Goal: Task Accomplishment & Management: Manage account settings

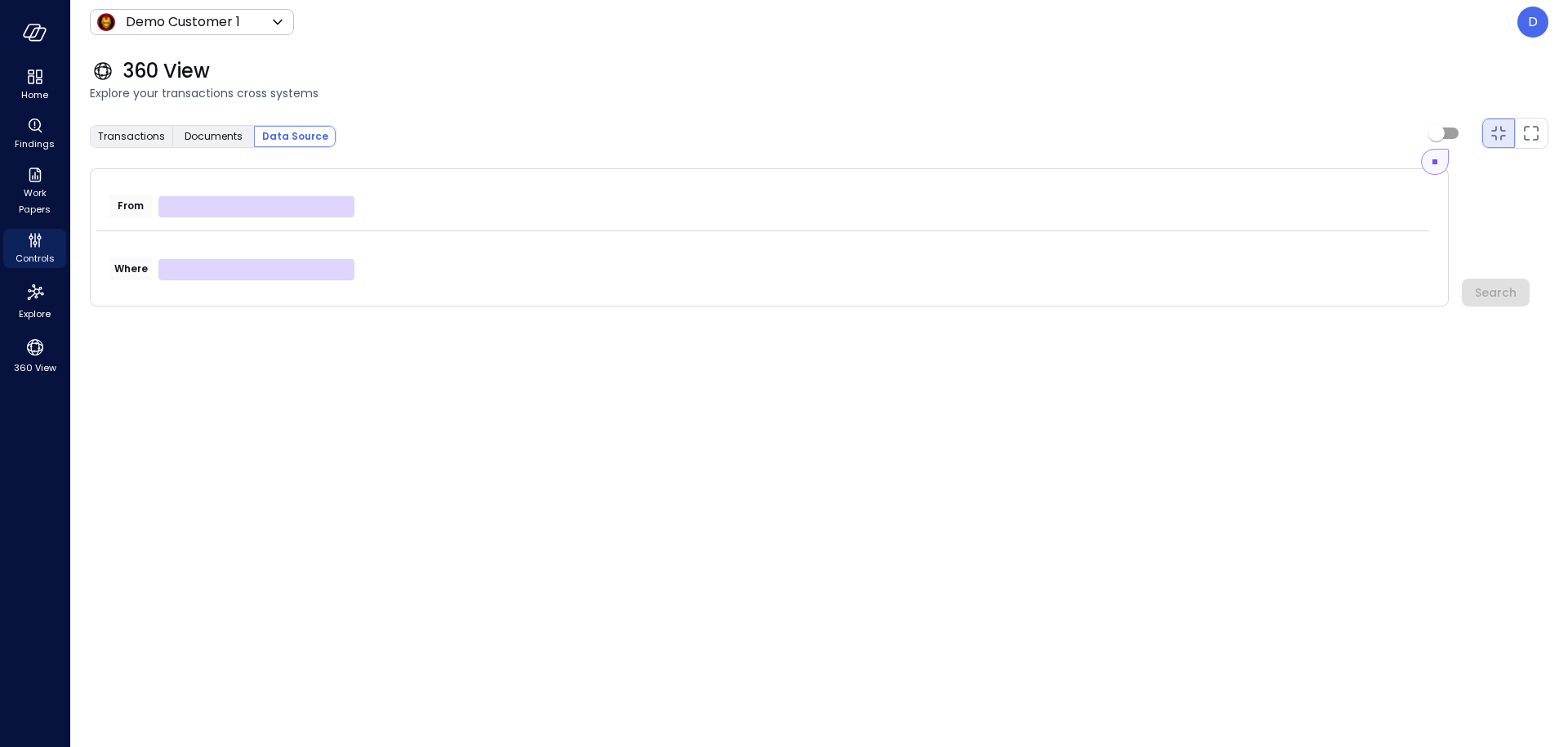
drag, startPoint x: 405, startPoint y: 55, endPoint x: 219, endPoint y: 18, distance: 189.6
click at [404, 55] on div "360 View Explore your transactions cross systems" at bounding box center [809, 80] width 1478 height 72
click at [219, 18] on body "Home Findings Work Papers Controls Explore 360 View Demo Customer 1 ***** ​ D 3…" at bounding box center [784, 374] width 1568 height 747
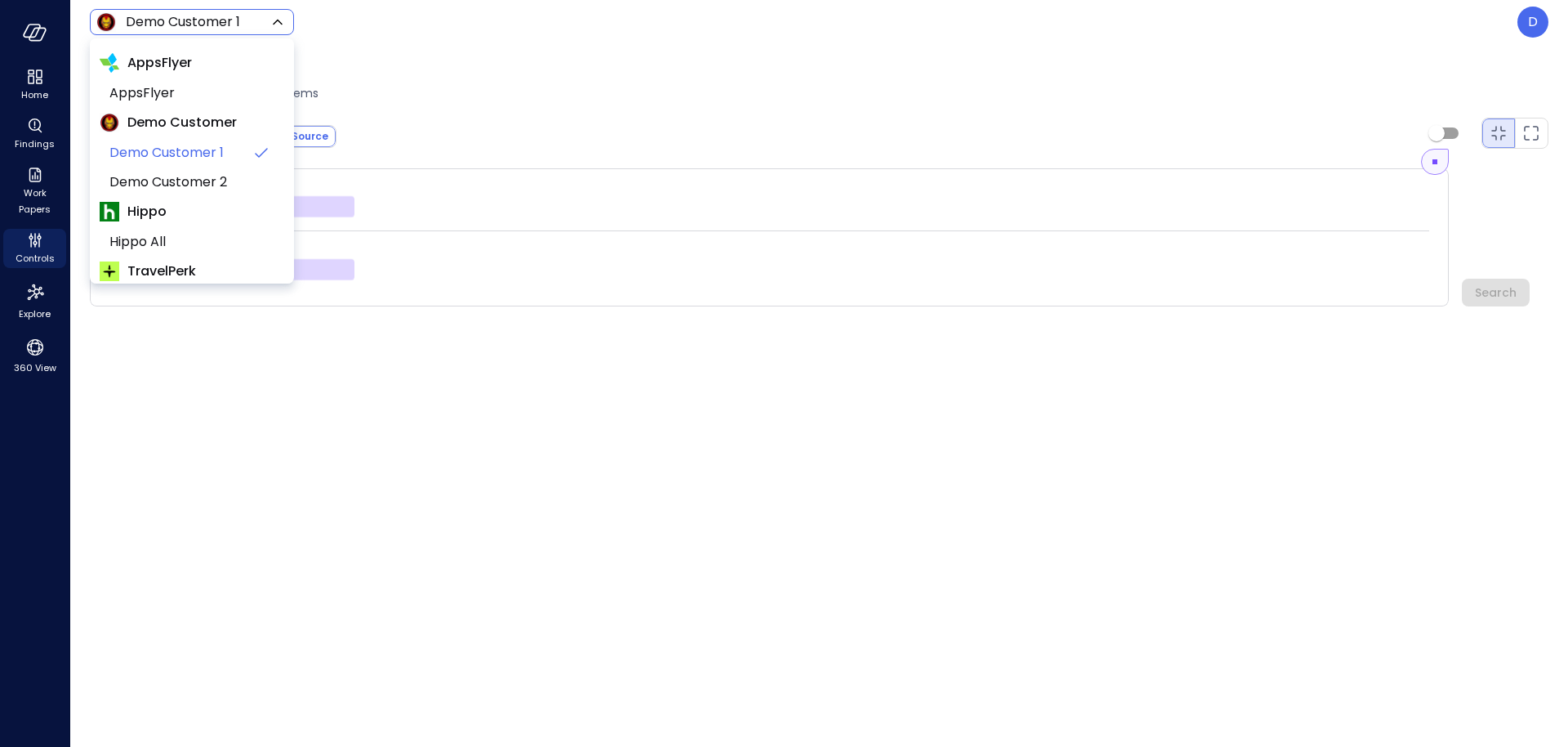
click at [418, 38] on div at bounding box center [784, 374] width 1568 height 747
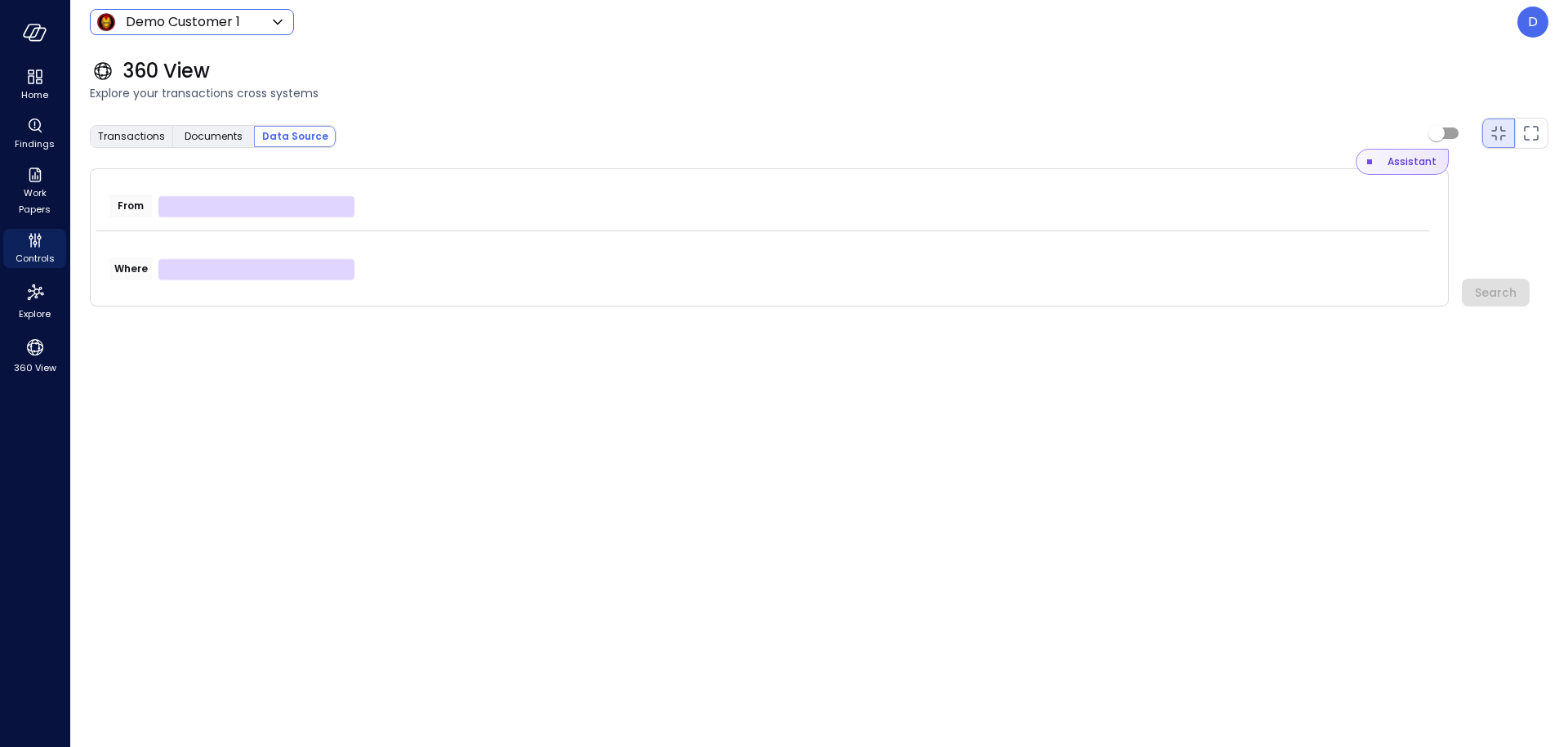
click at [1394, 165] on div "Assistant" at bounding box center [1412, 162] width 49 height 17
click at [1065, 166] on button "button" at bounding box center [1061, 163] width 17 height 17
click at [1056, 99] on span "Explore your transactions cross systems" at bounding box center [819, 92] width 1459 height 18
click at [1532, 18] on p "D" at bounding box center [1533, 21] width 10 height 19
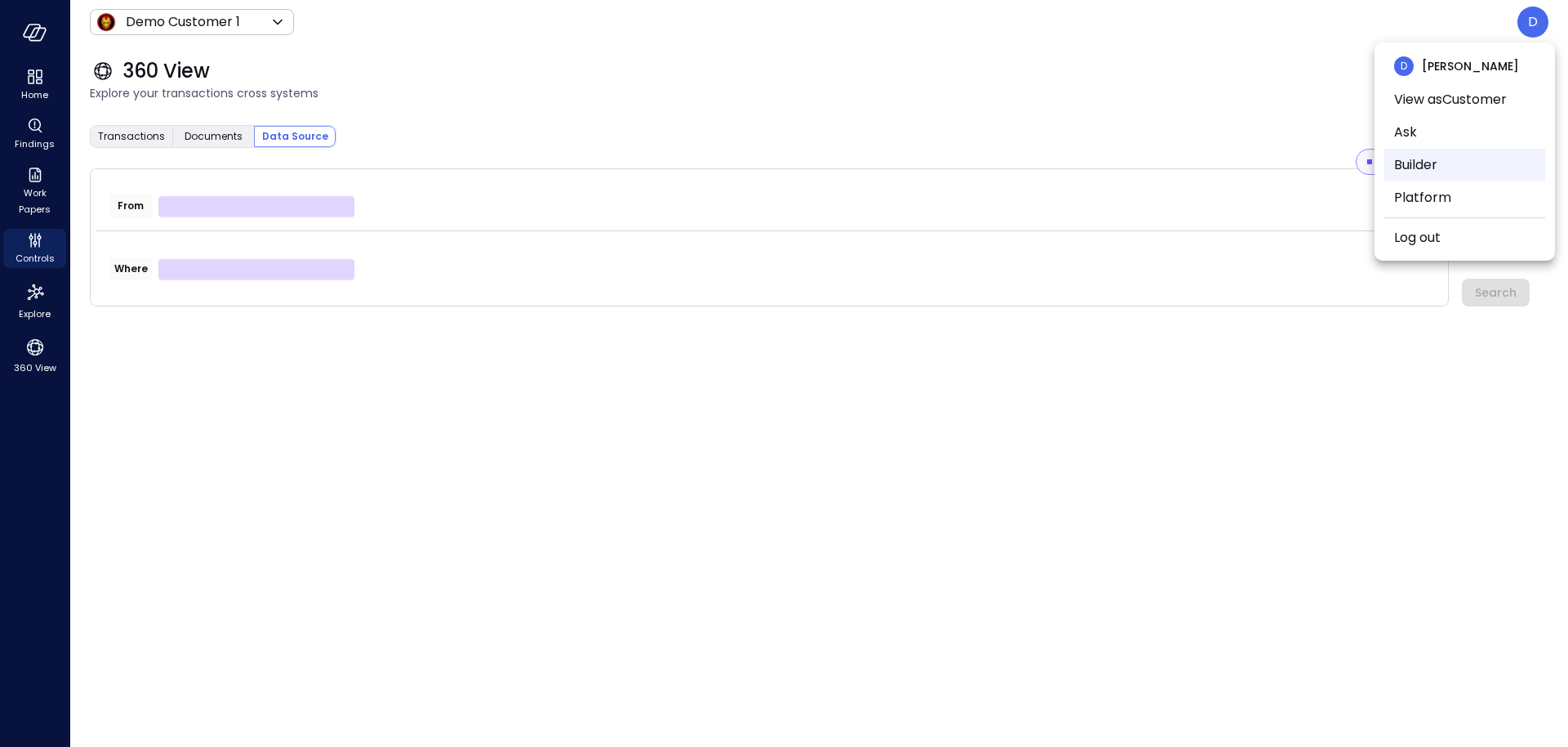
click at [1416, 161] on li "Builder" at bounding box center [1465, 165] width 161 height 32
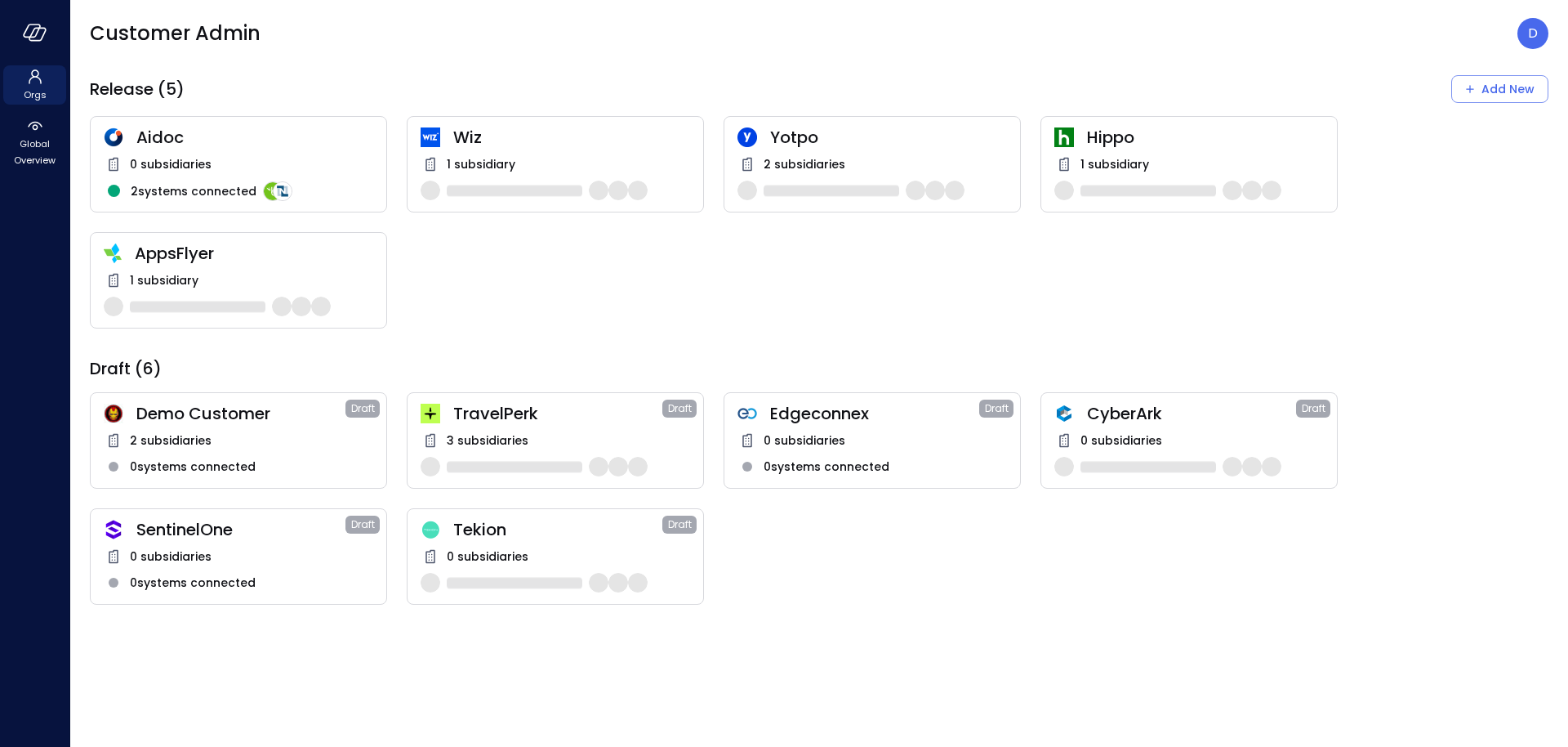
click at [487, 138] on span "Wiz" at bounding box center [572, 137] width 237 height 21
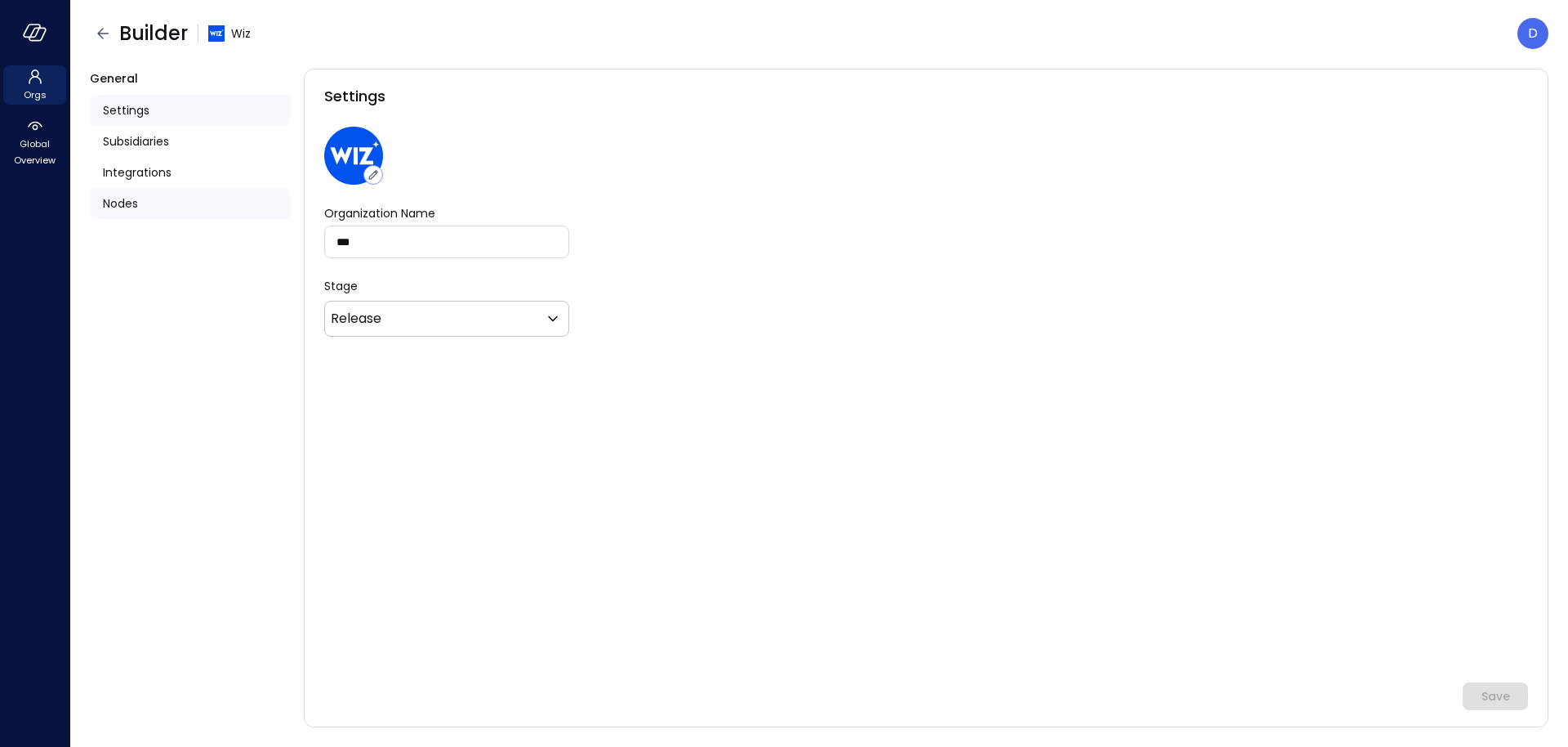
click at [158, 210] on div "Nodes" at bounding box center [189, 203] width 201 height 31
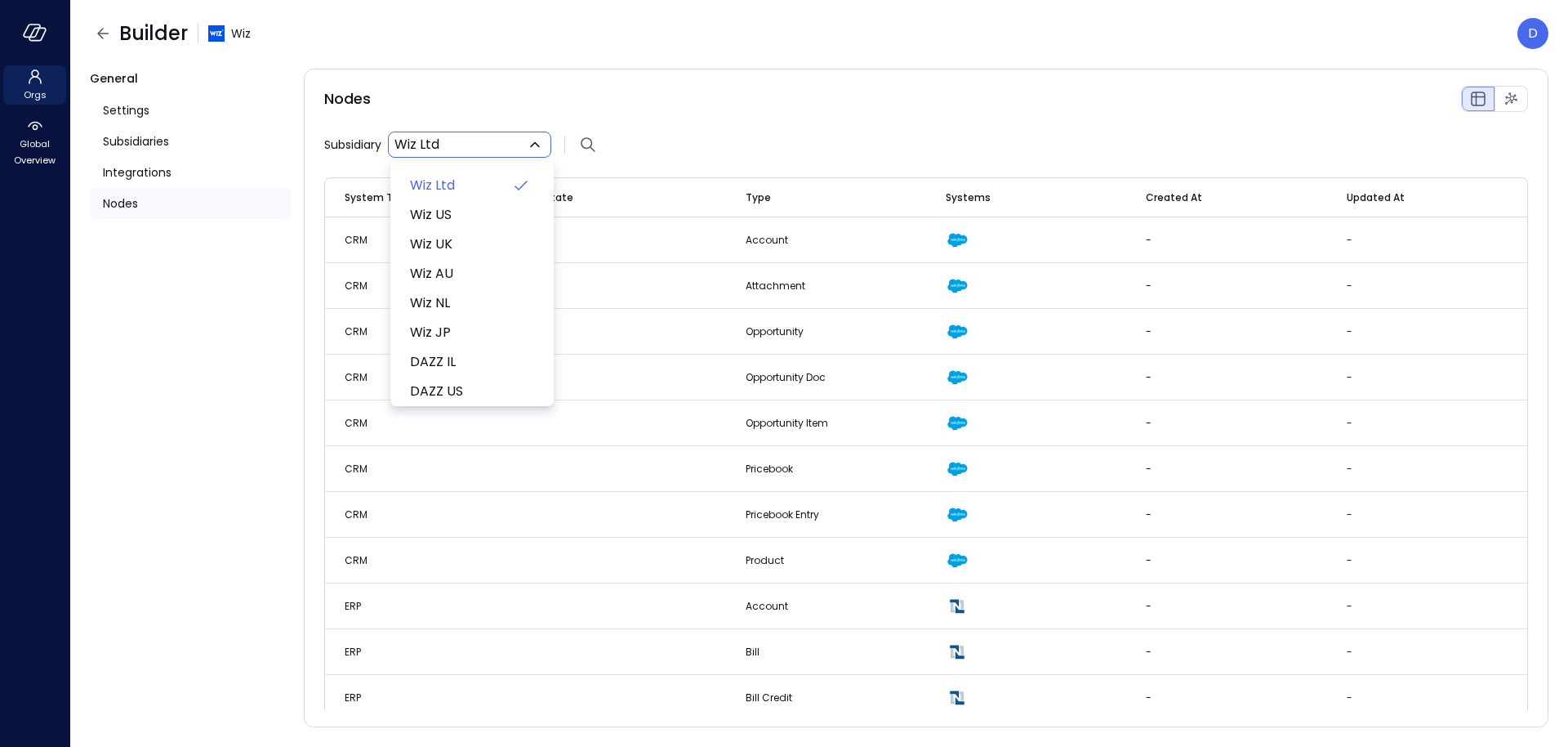
click at [471, 146] on body "Orgs Global Overview Builder Wiz D General Settings Subsidiaries Integrations N…" at bounding box center [784, 374] width 1568 height 747
click at [464, 215] on span "Wiz US" at bounding box center [470, 214] width 121 height 19
type input "**"
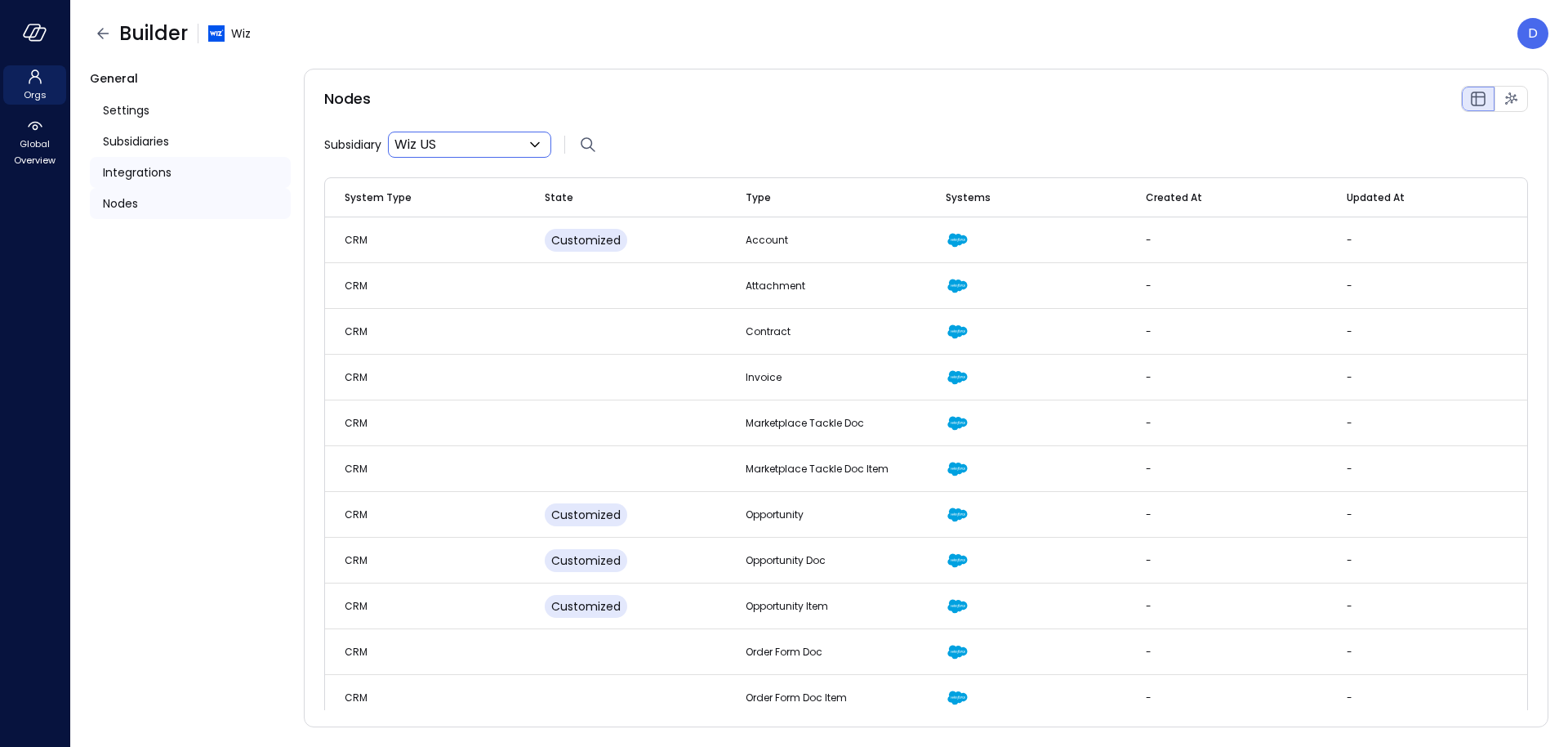
click at [113, 166] on span "Integrations" at bounding box center [137, 172] width 68 height 18
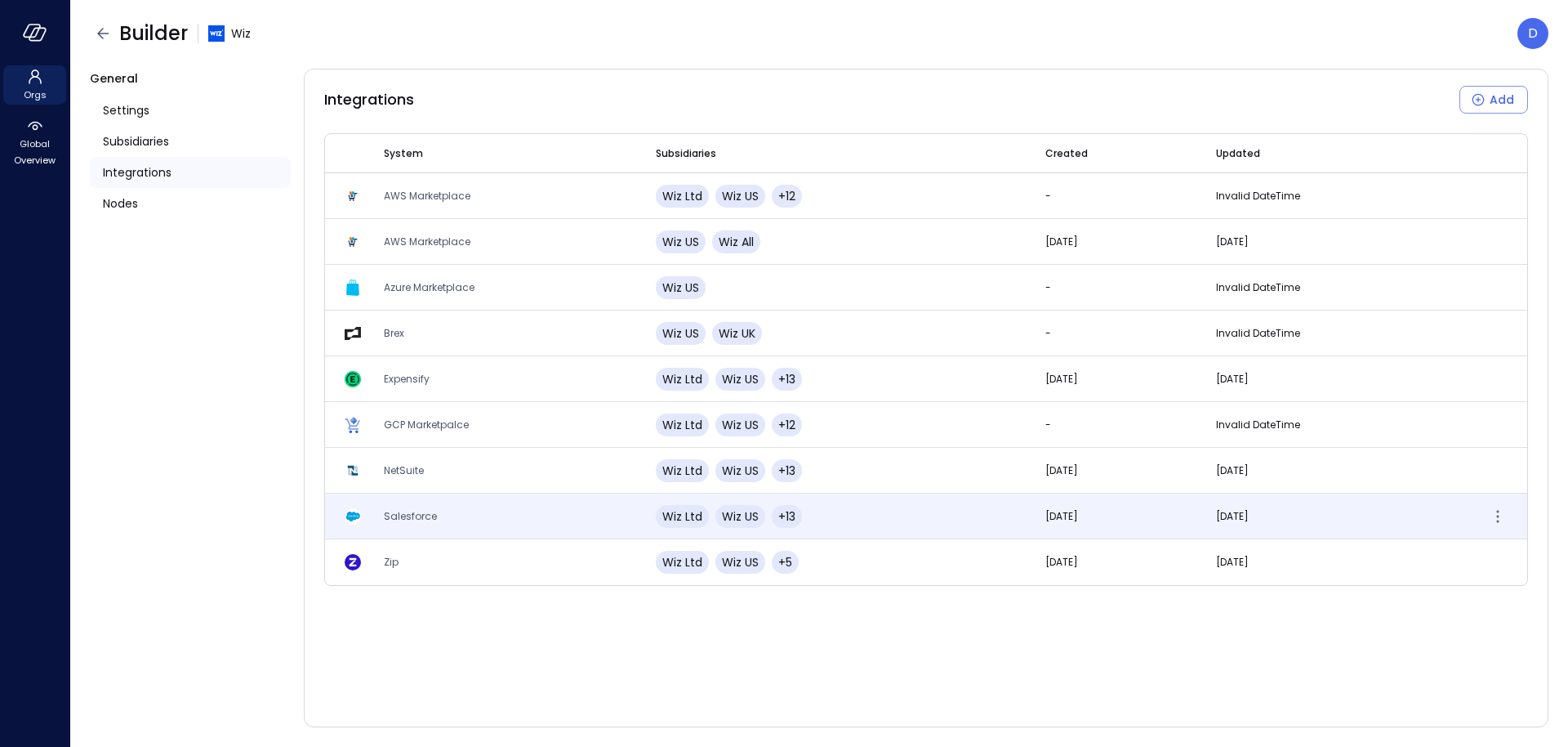
click at [409, 520] on span "Salesforce" at bounding box center [409, 516] width 53 height 14
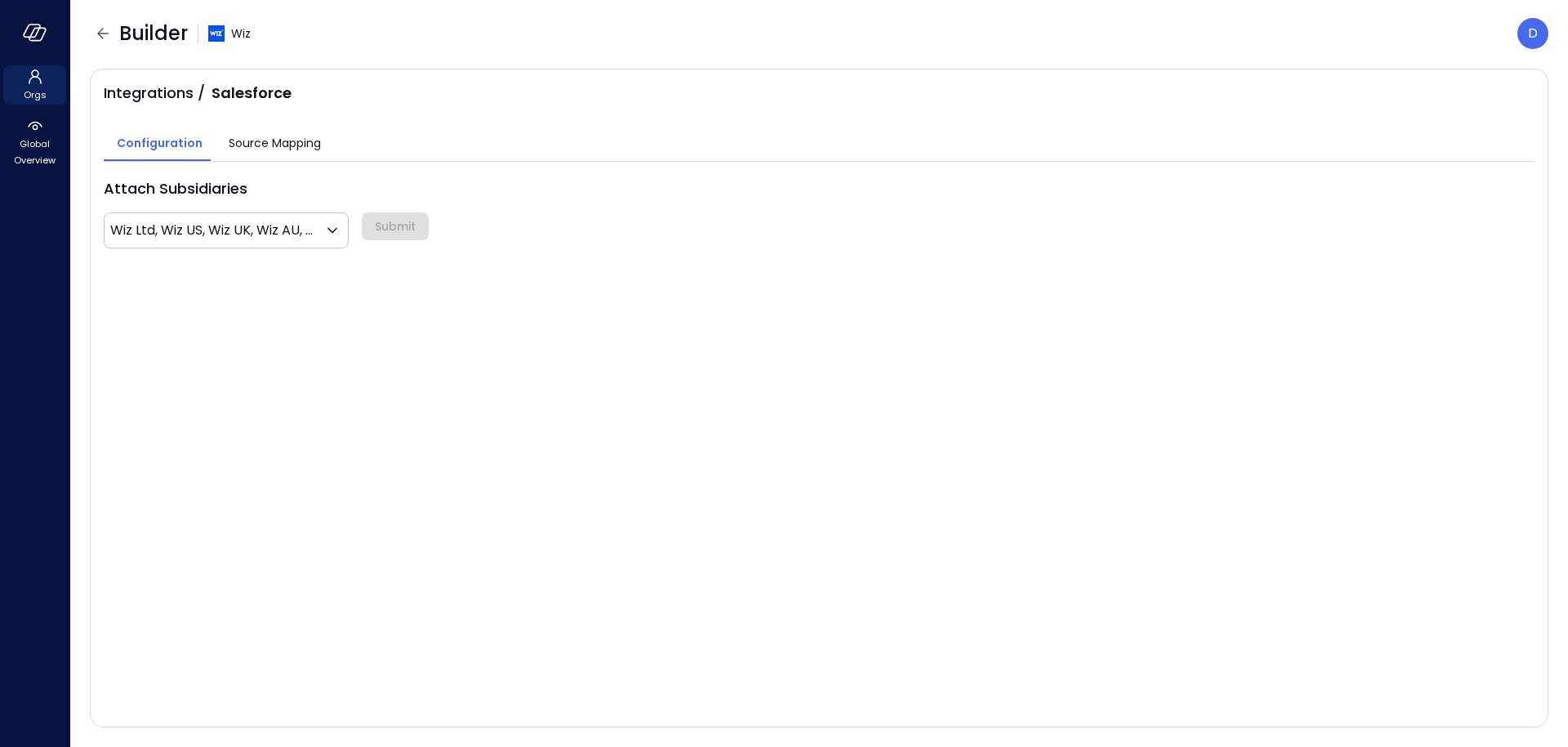
click at [273, 134] on span "Source Mapping" at bounding box center [275, 142] width 92 height 18
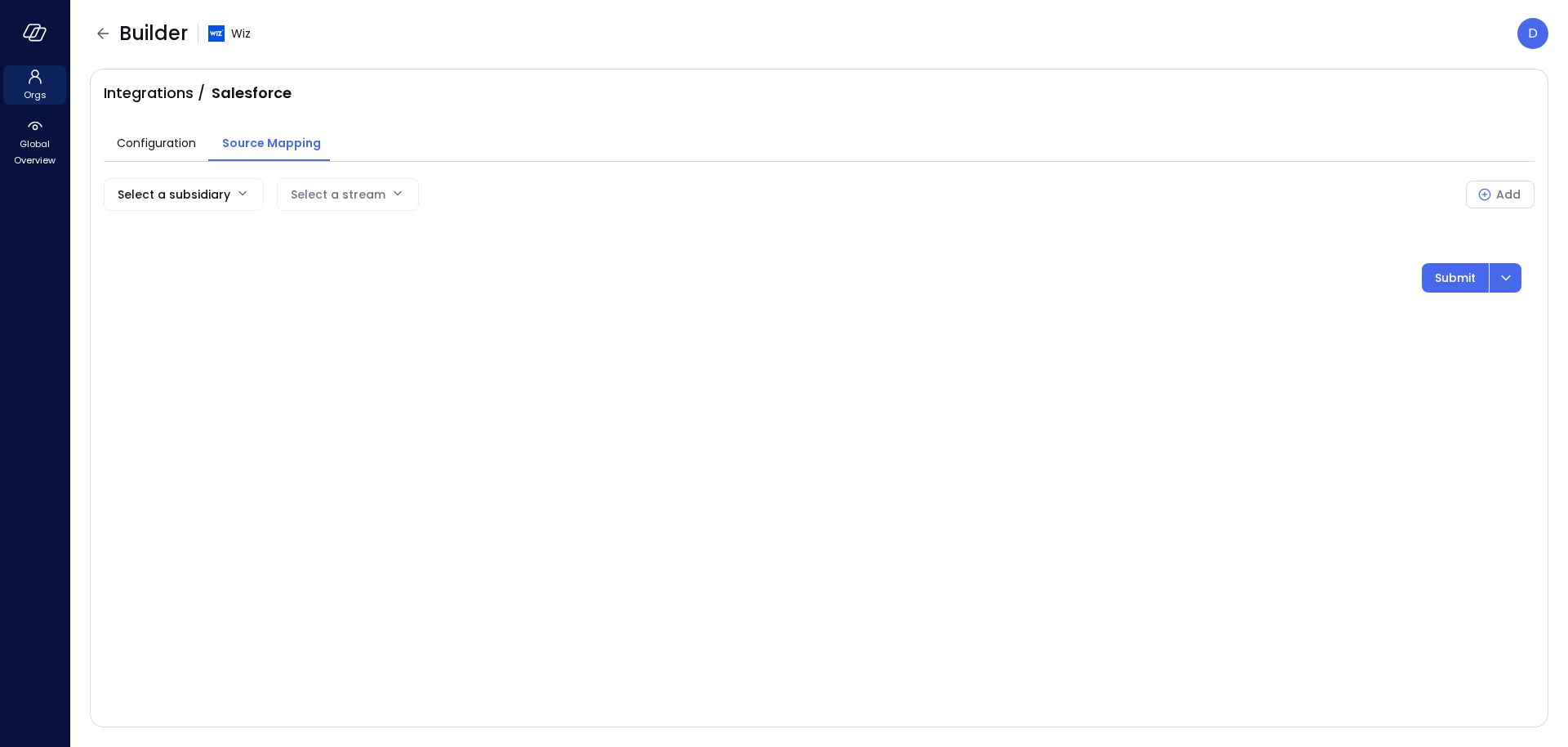
click at [218, 178] on body "Orgs Global Overview Builder Wiz D Integrations / Salesforce Configuration Sour…" at bounding box center [784, 374] width 1568 height 747
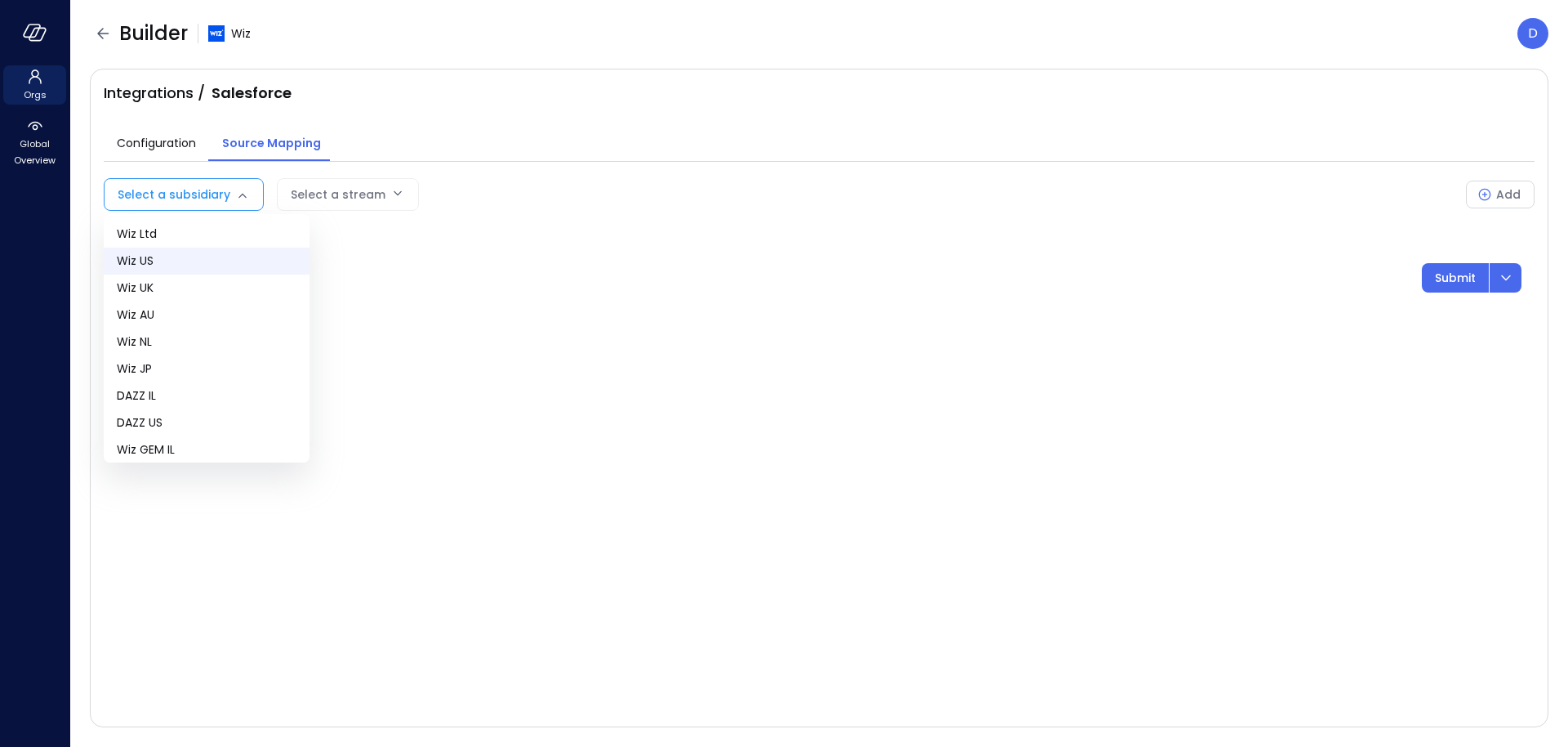
click at [180, 269] on span "Wiz US" at bounding box center [206, 261] width 179 height 18
type input "**"
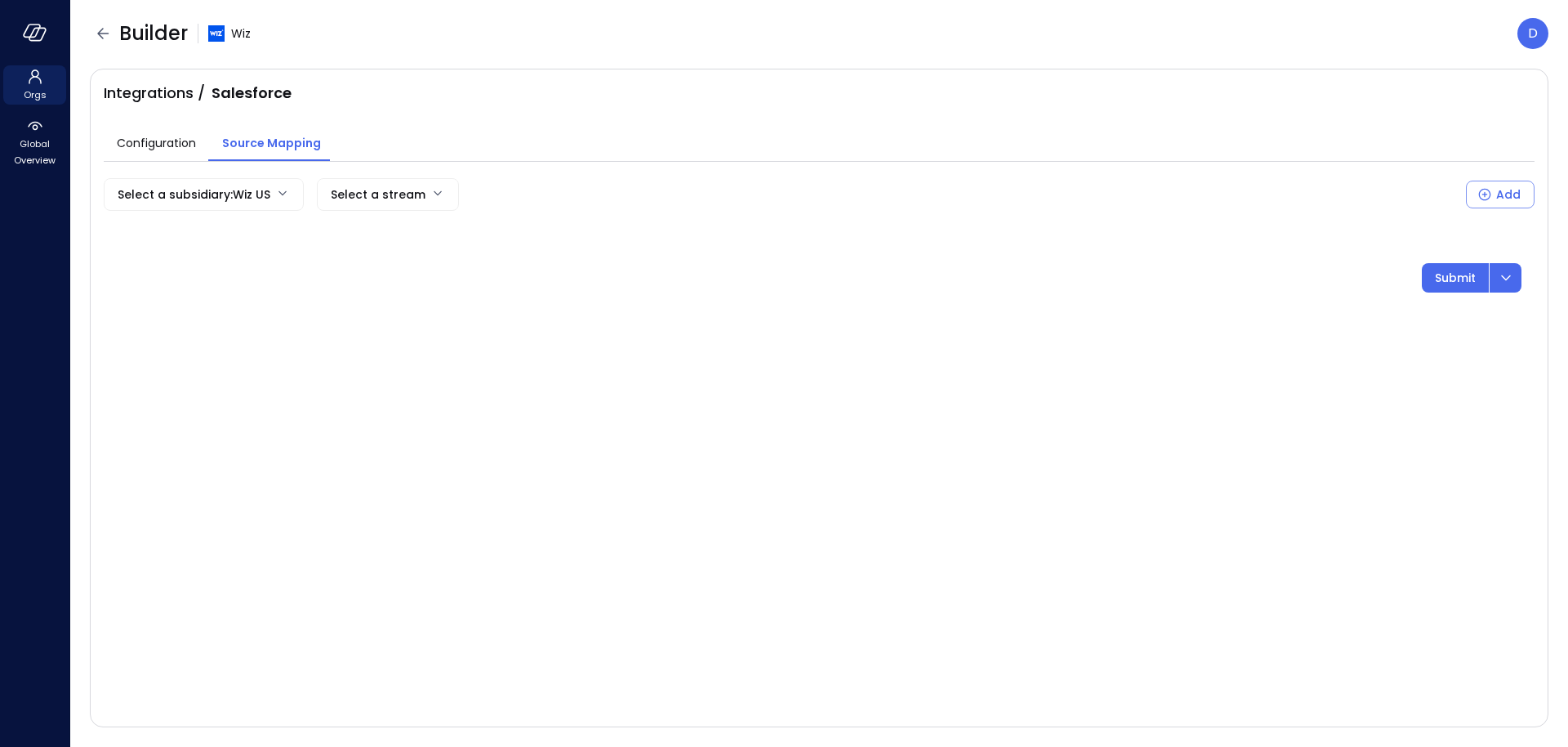
click at [380, 207] on body "Orgs Global Overview Builder Wiz D Integrations / Salesforce Configuration Sour…" at bounding box center [784, 374] width 1568 height 747
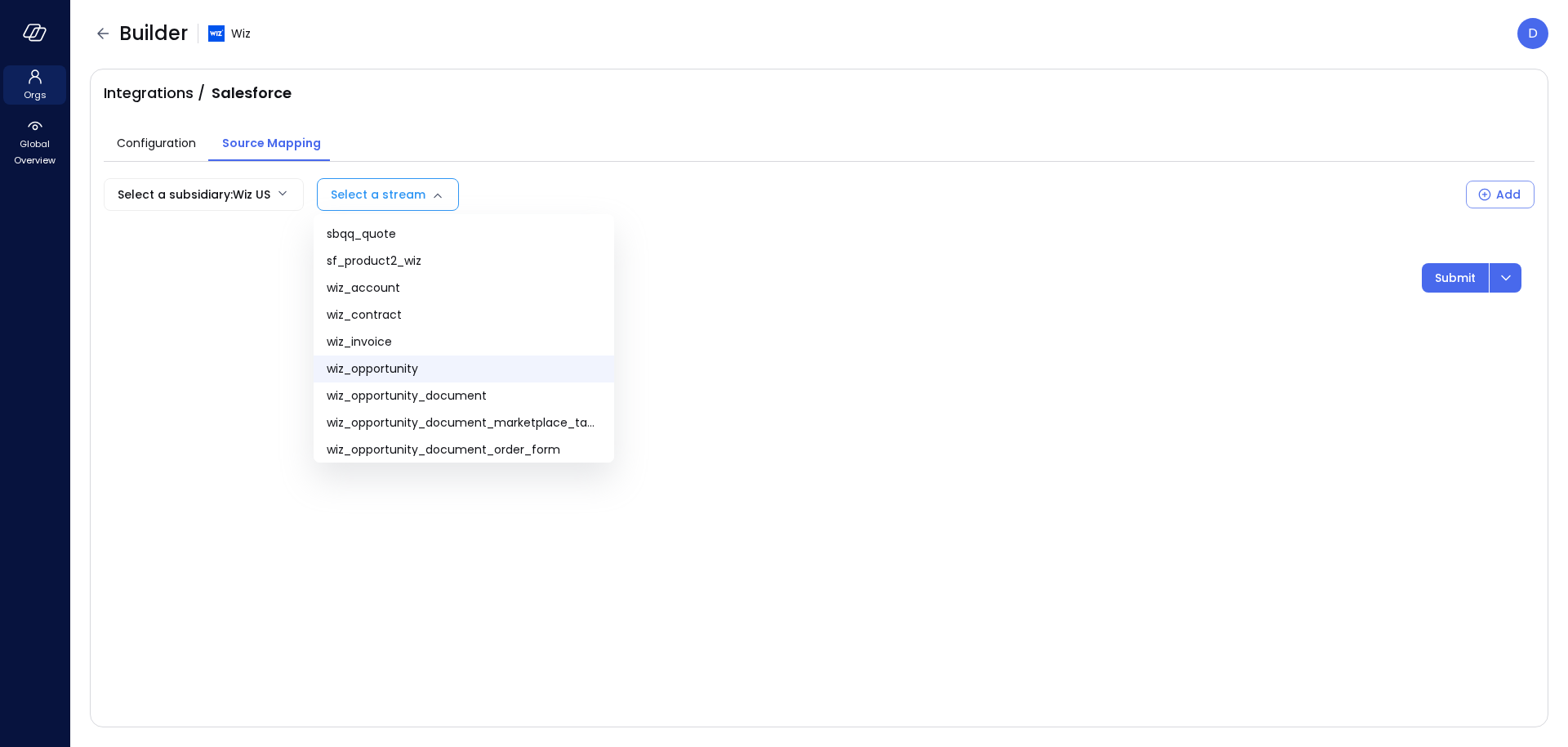
click at [392, 367] on span "wiz_opportunity" at bounding box center [464, 369] width 274 height 18
type input "**********"
